Goal: Task Accomplishment & Management: Use online tool/utility

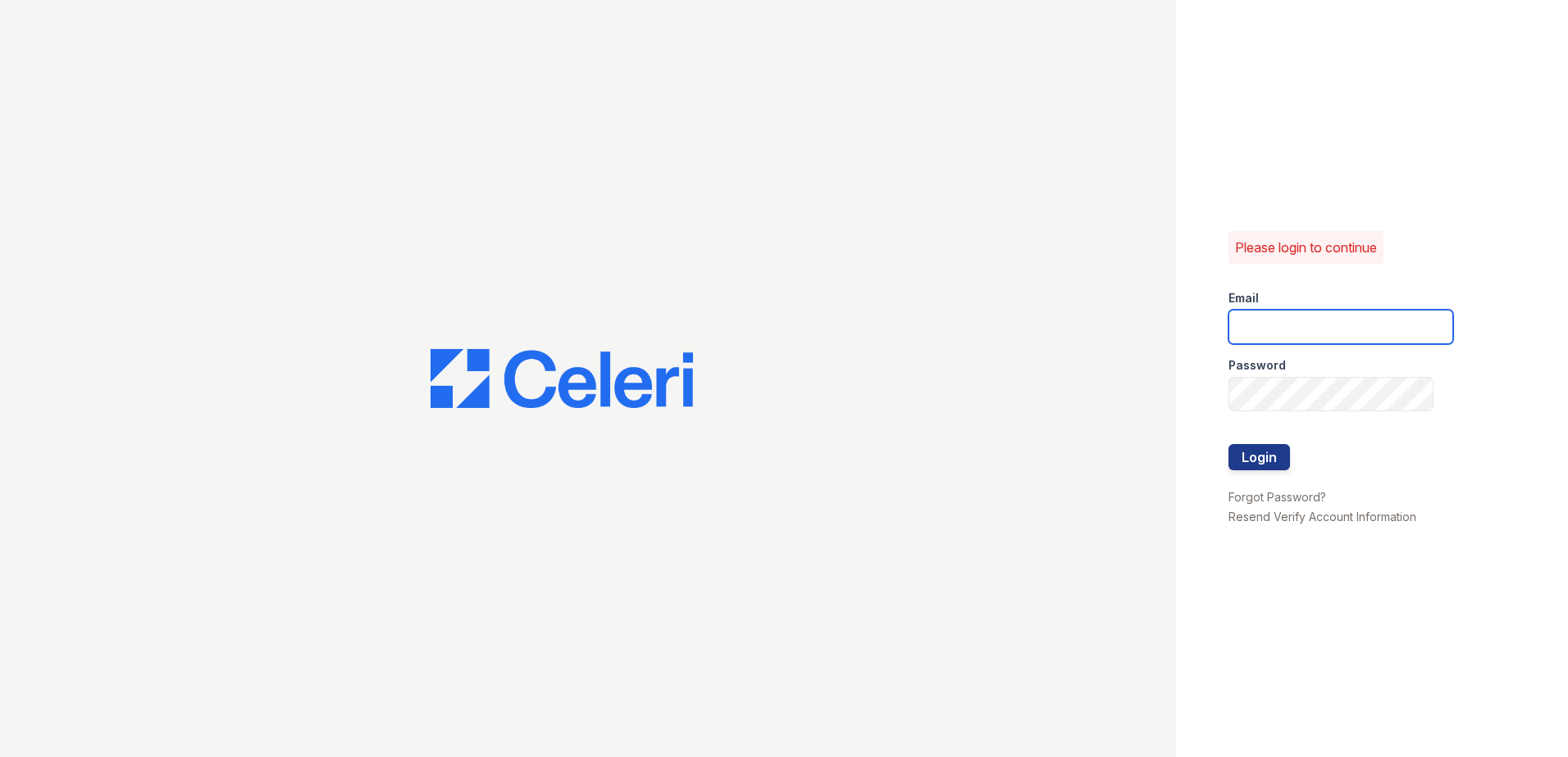
type input "[EMAIL_ADDRESS][DOMAIN_NAME]"
click at [1353, 460] on form "Email [EMAIL_ADDRESS][DOMAIN_NAME] Password Login" at bounding box center [1341, 382] width 225 height 210
click at [1245, 455] on button "Login" at bounding box center [1260, 457] width 62 height 27
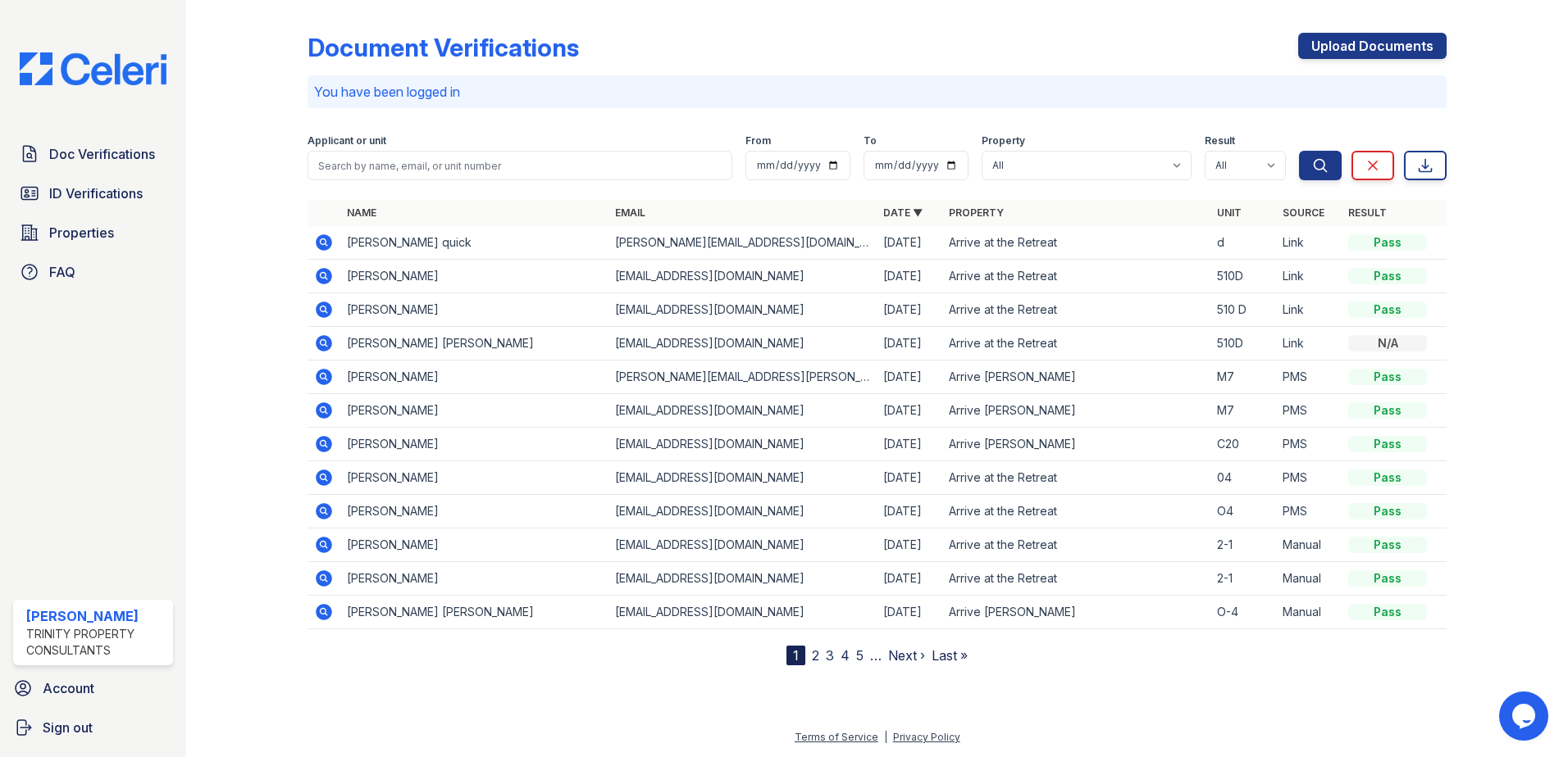
click at [324, 377] on icon at bounding box center [322, 376] width 4 height 4
